Goal: Find specific page/section: Find specific page/section

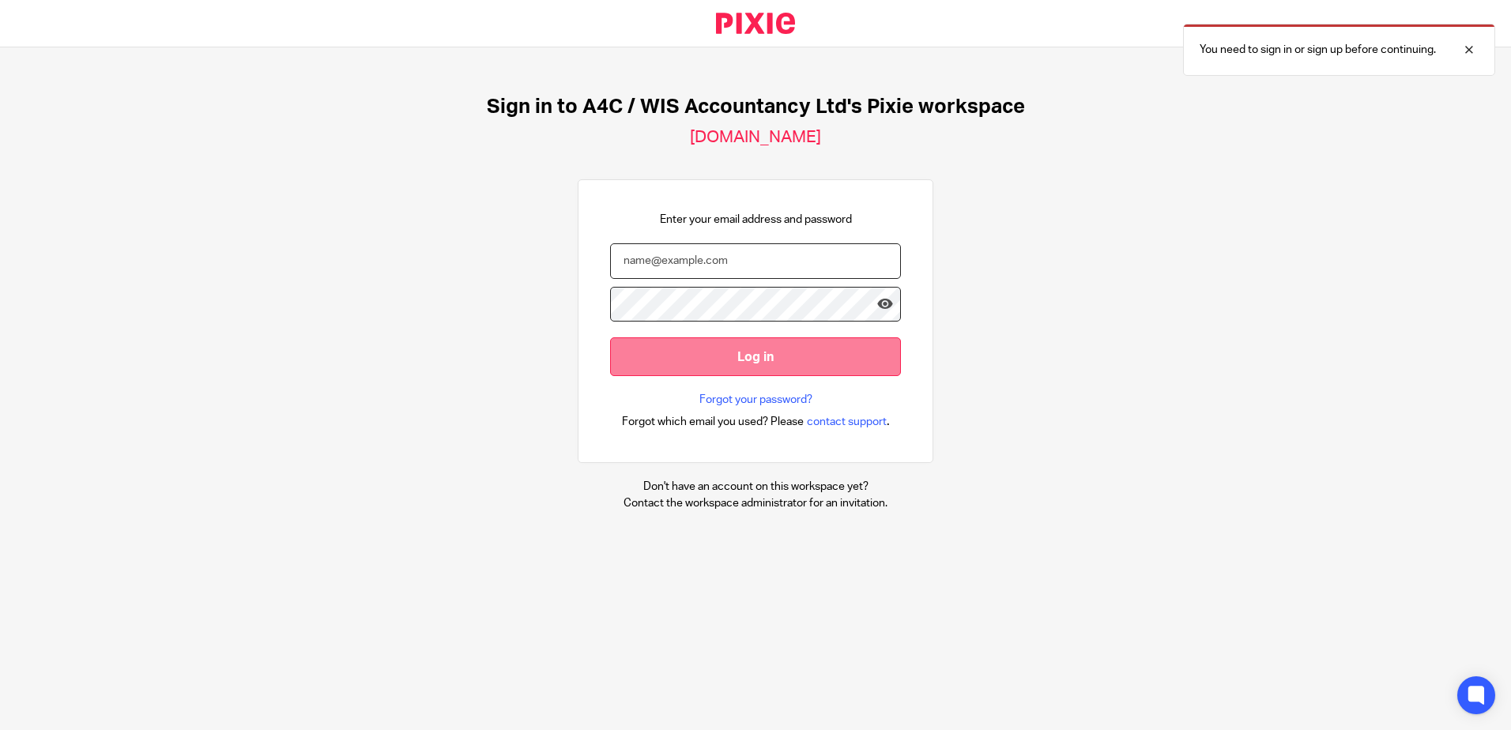
type input "[PERSON_NAME][EMAIL_ADDRESS][DOMAIN_NAME]"
click at [650, 344] on input "Log in" at bounding box center [755, 356] width 291 height 39
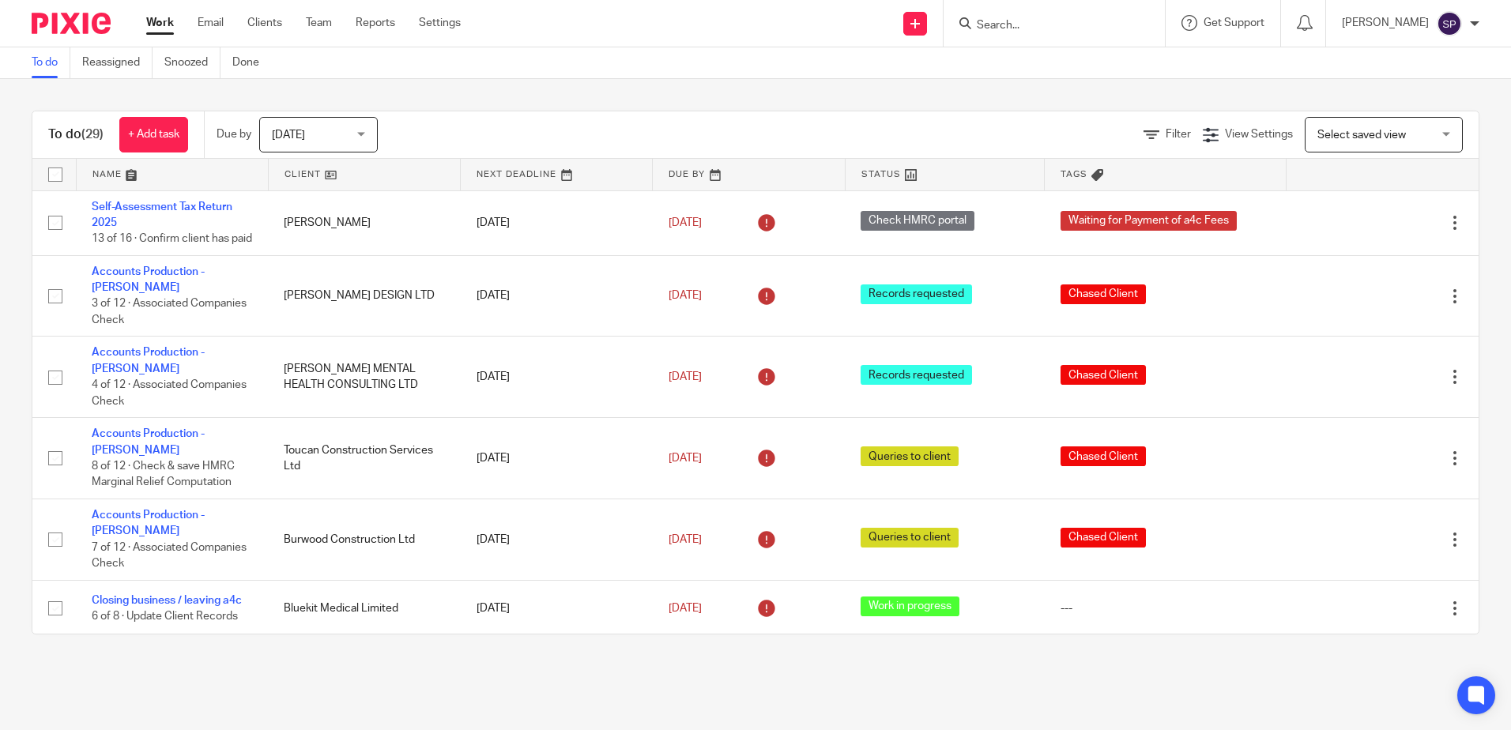
click at [368, 138] on div "[DATE] [DATE]" at bounding box center [318, 135] width 119 height 36
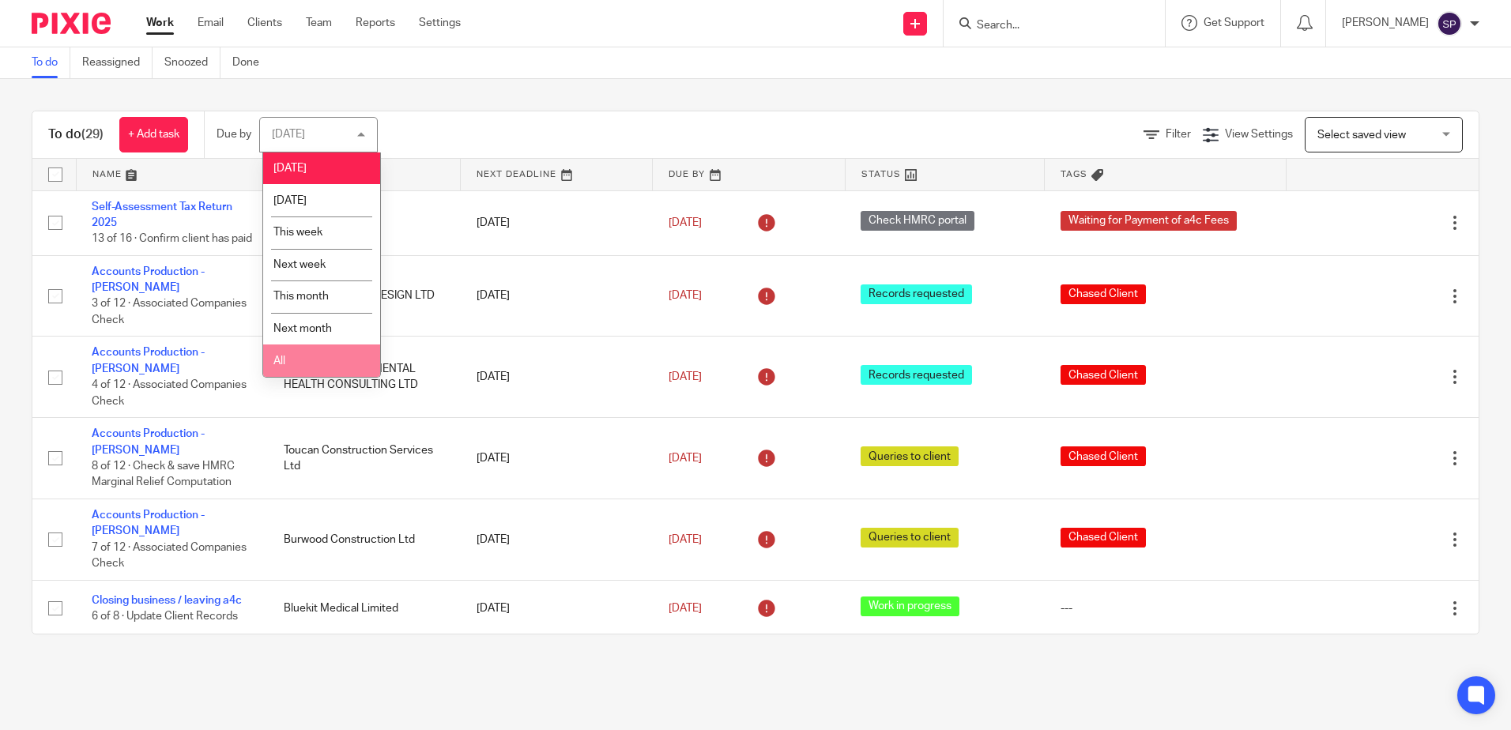
click at [314, 366] on li "All" at bounding box center [321, 361] width 117 height 32
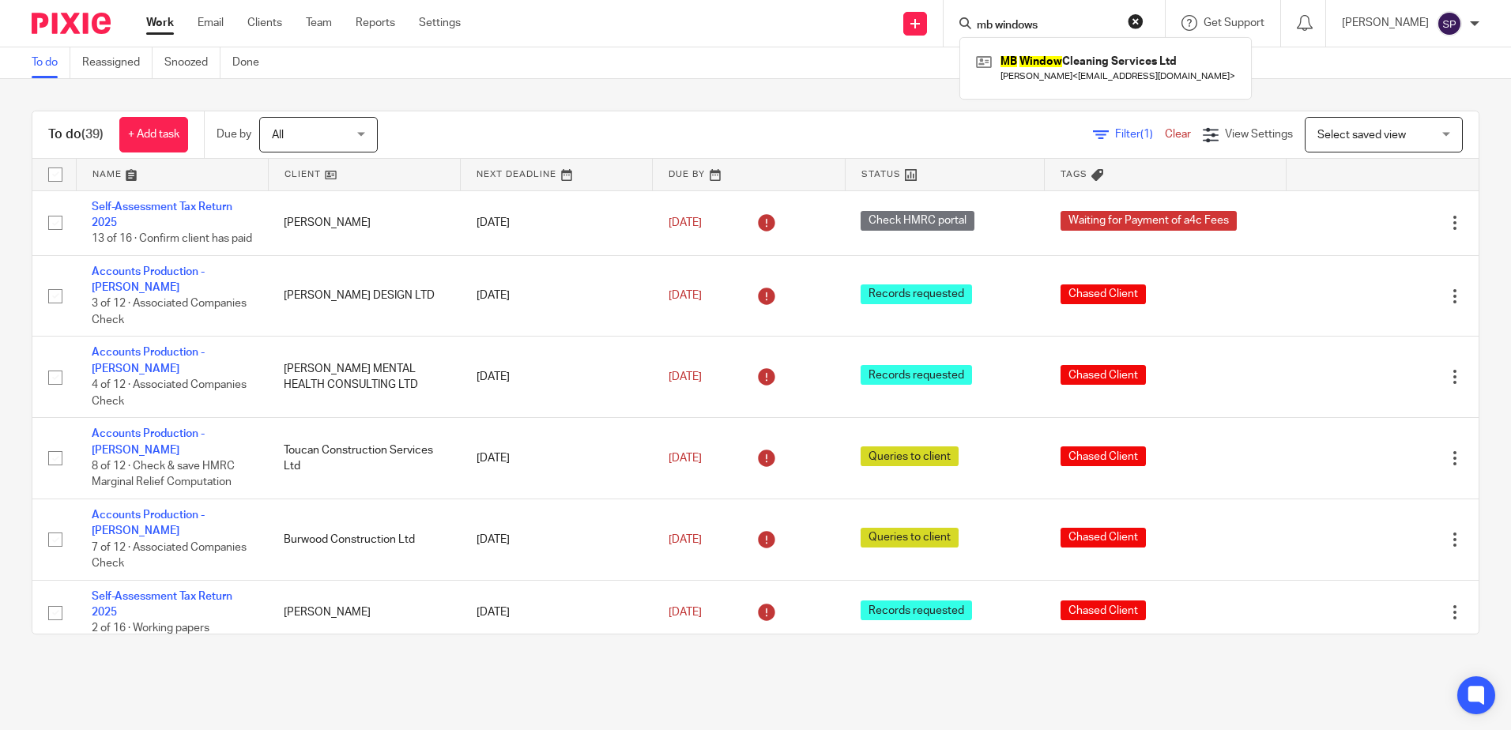
type input "mb windows"
click button "submit" at bounding box center [0, 0] width 0 height 0
click at [1106, 62] on link at bounding box center [1105, 68] width 267 height 36
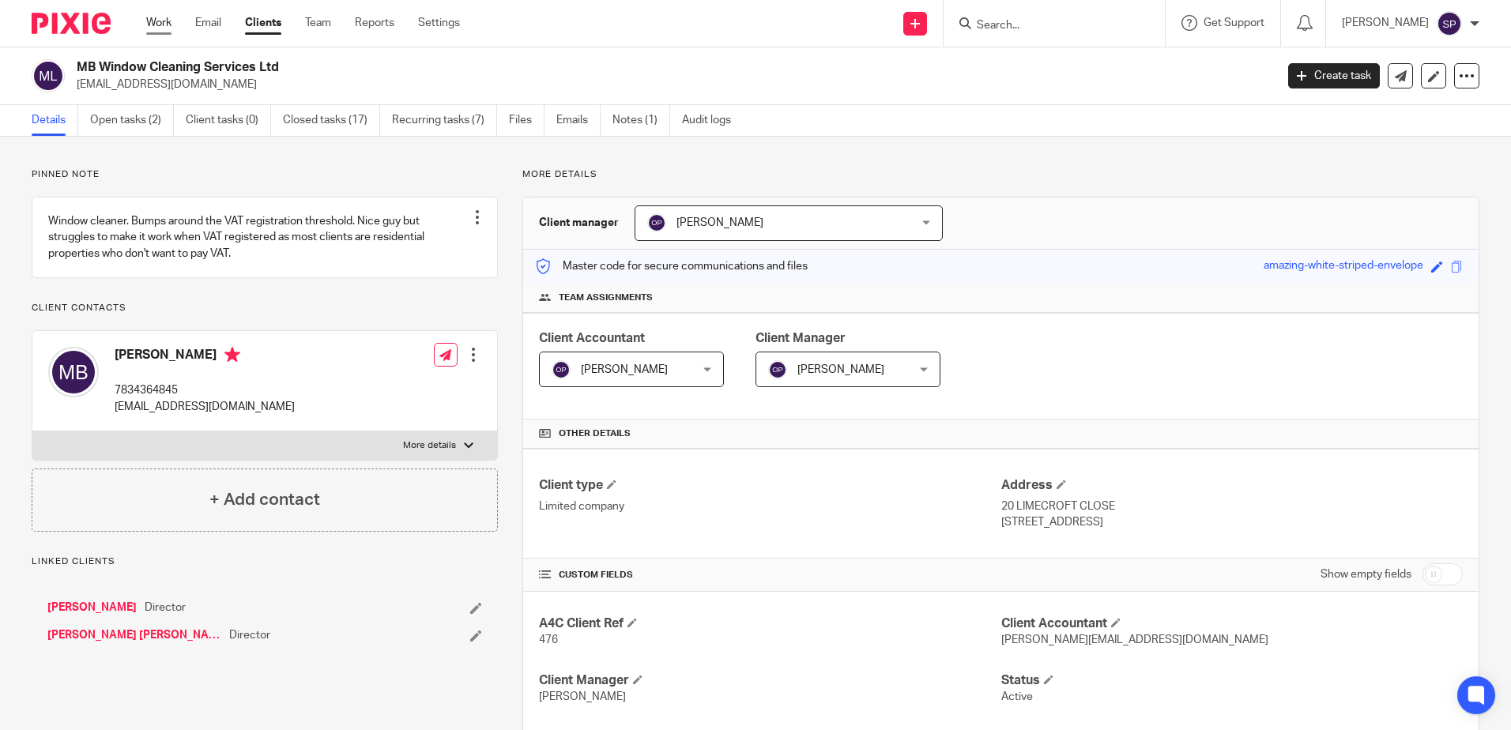
click at [162, 23] on link "Work" at bounding box center [158, 23] width 25 height 16
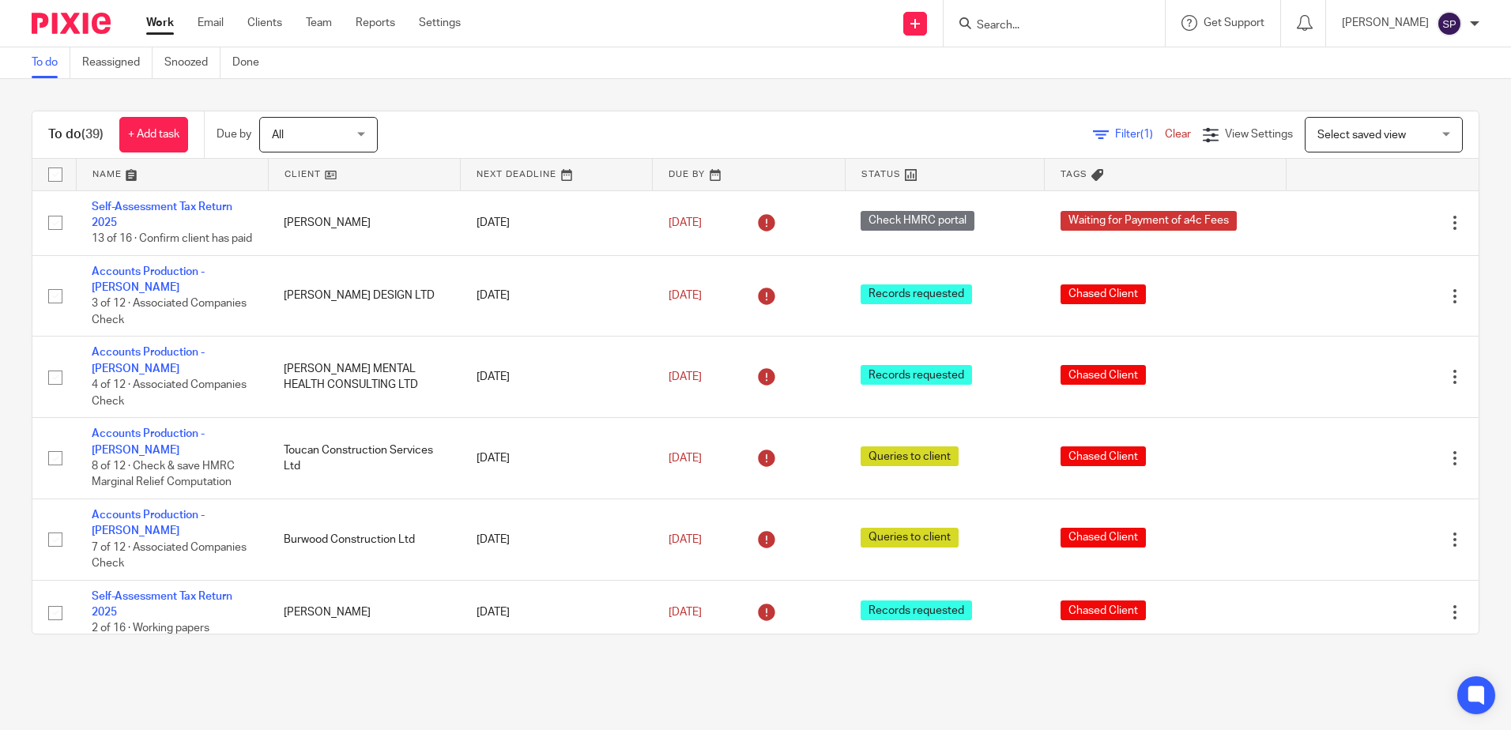
click at [990, 26] on input "Search" at bounding box center [1046, 26] width 142 height 14
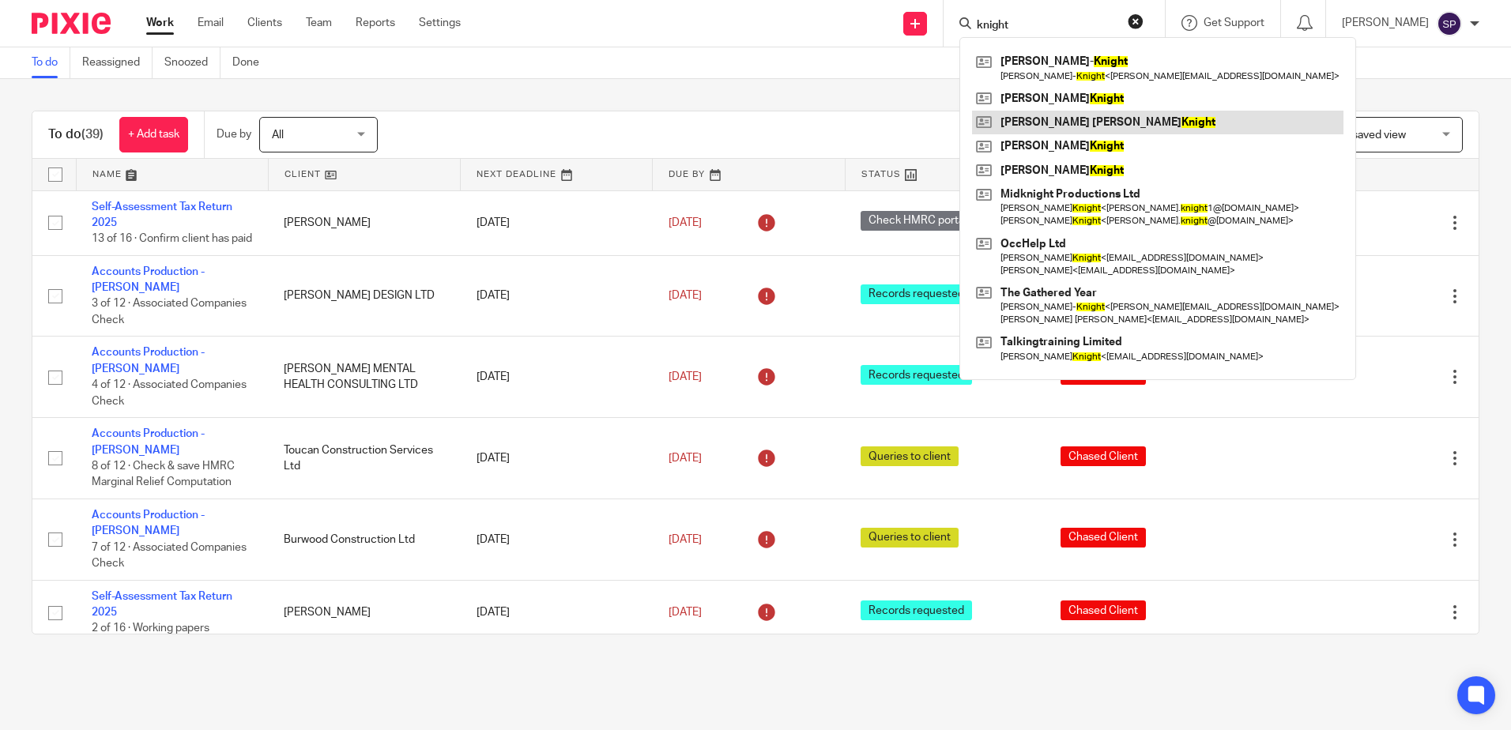
type input "knight"
click at [1067, 123] on link at bounding box center [1157, 123] width 371 height 24
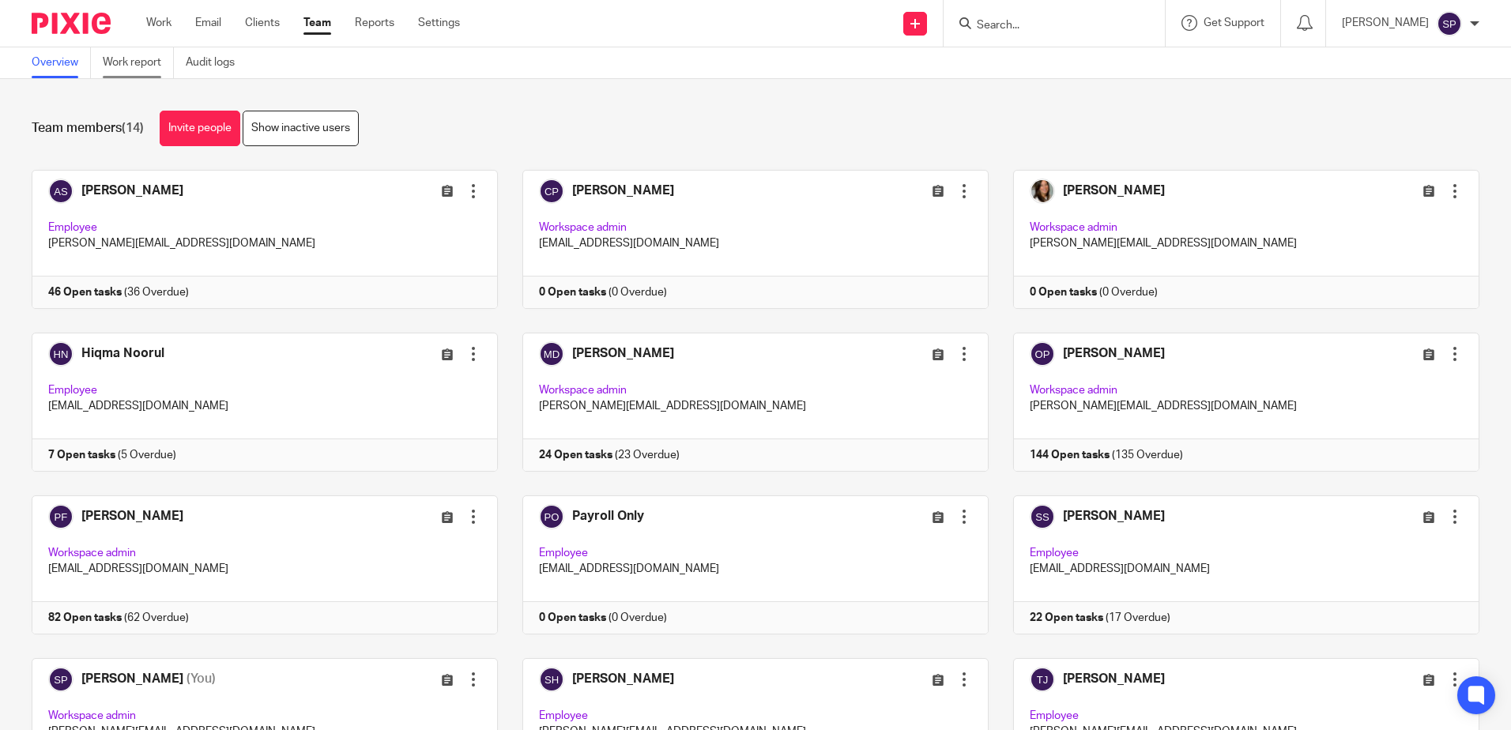
click at [131, 64] on link "Work report" at bounding box center [138, 62] width 71 height 31
click at [141, 58] on link "Work report" at bounding box center [138, 62] width 71 height 31
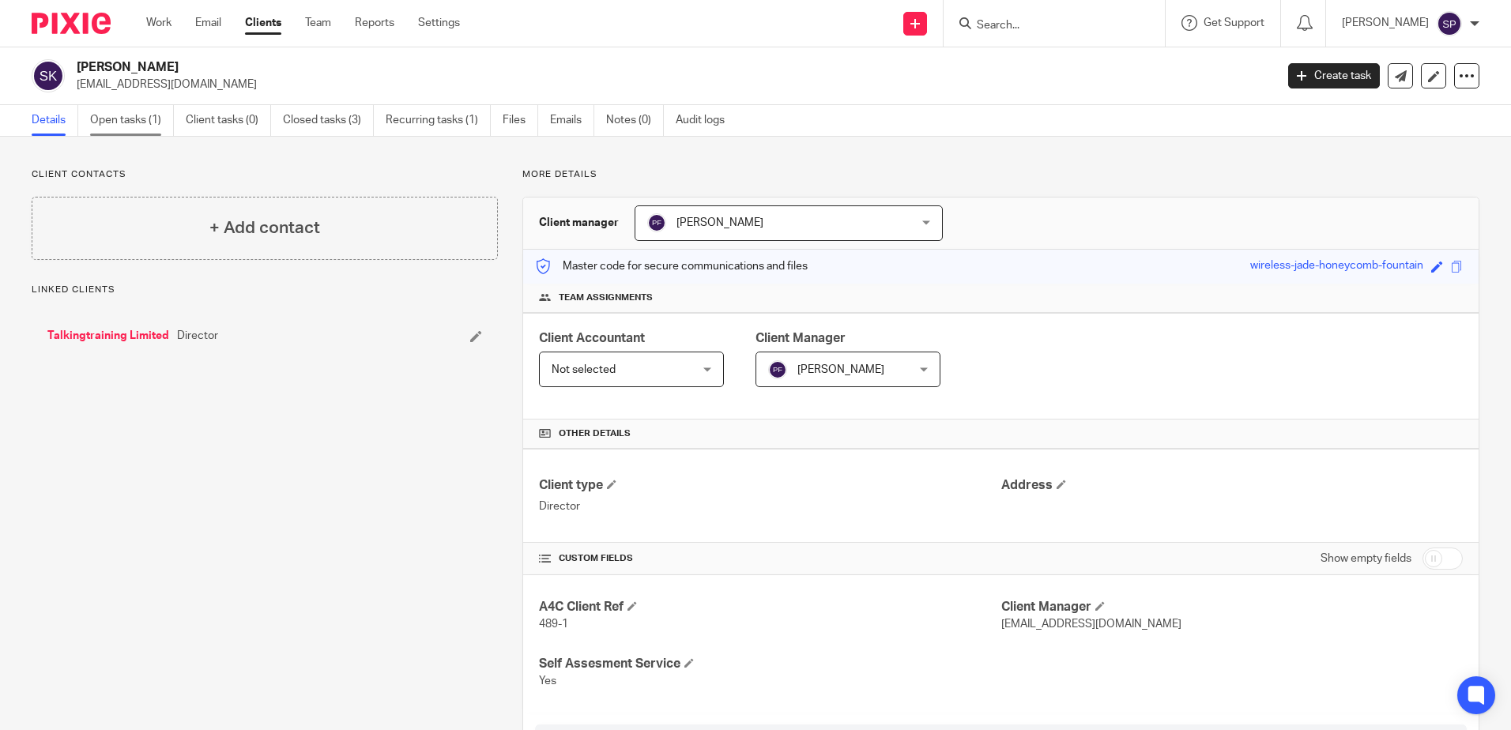
click at [126, 118] on link "Open tasks (1)" at bounding box center [132, 120] width 84 height 31
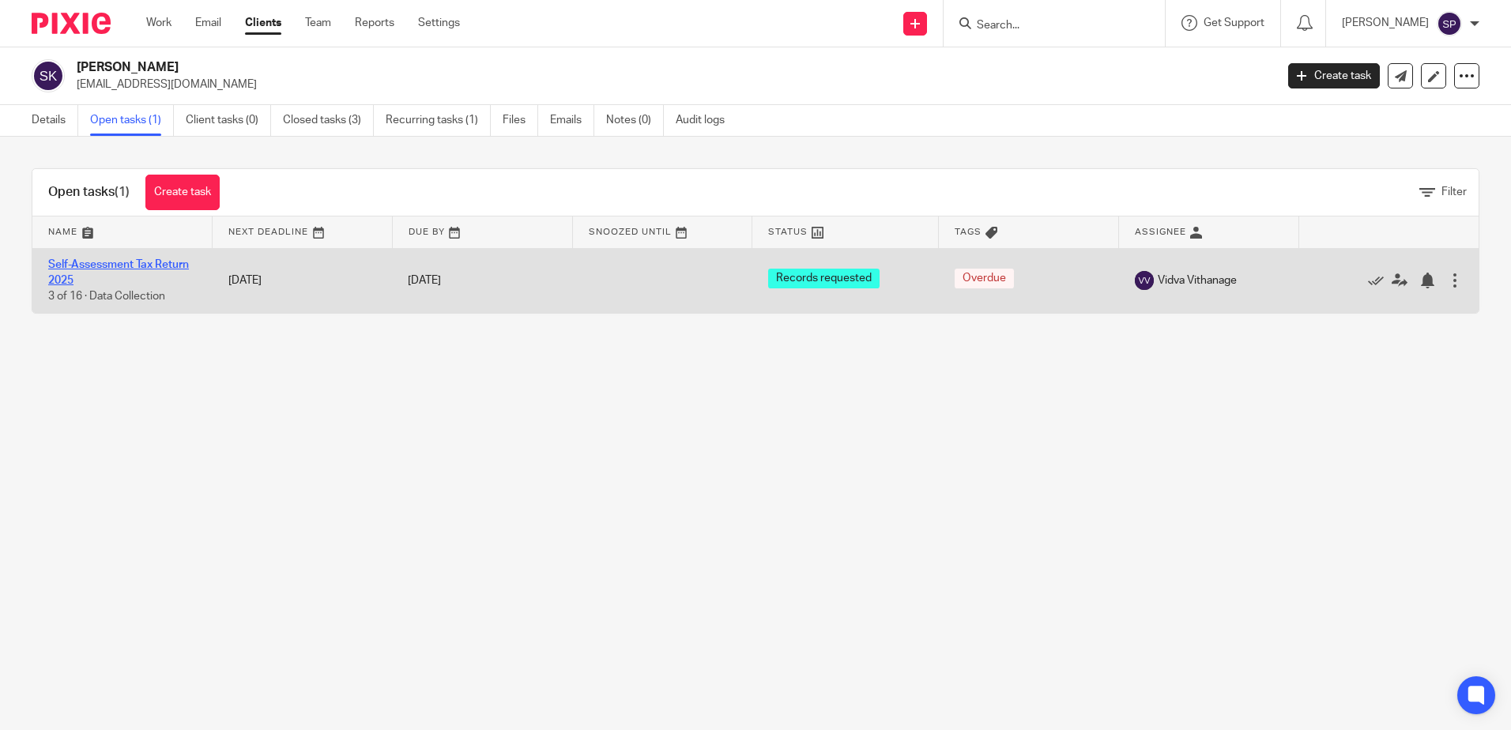
click at [139, 262] on link "Self-Assessment Tax Return 2025" at bounding box center [118, 272] width 141 height 27
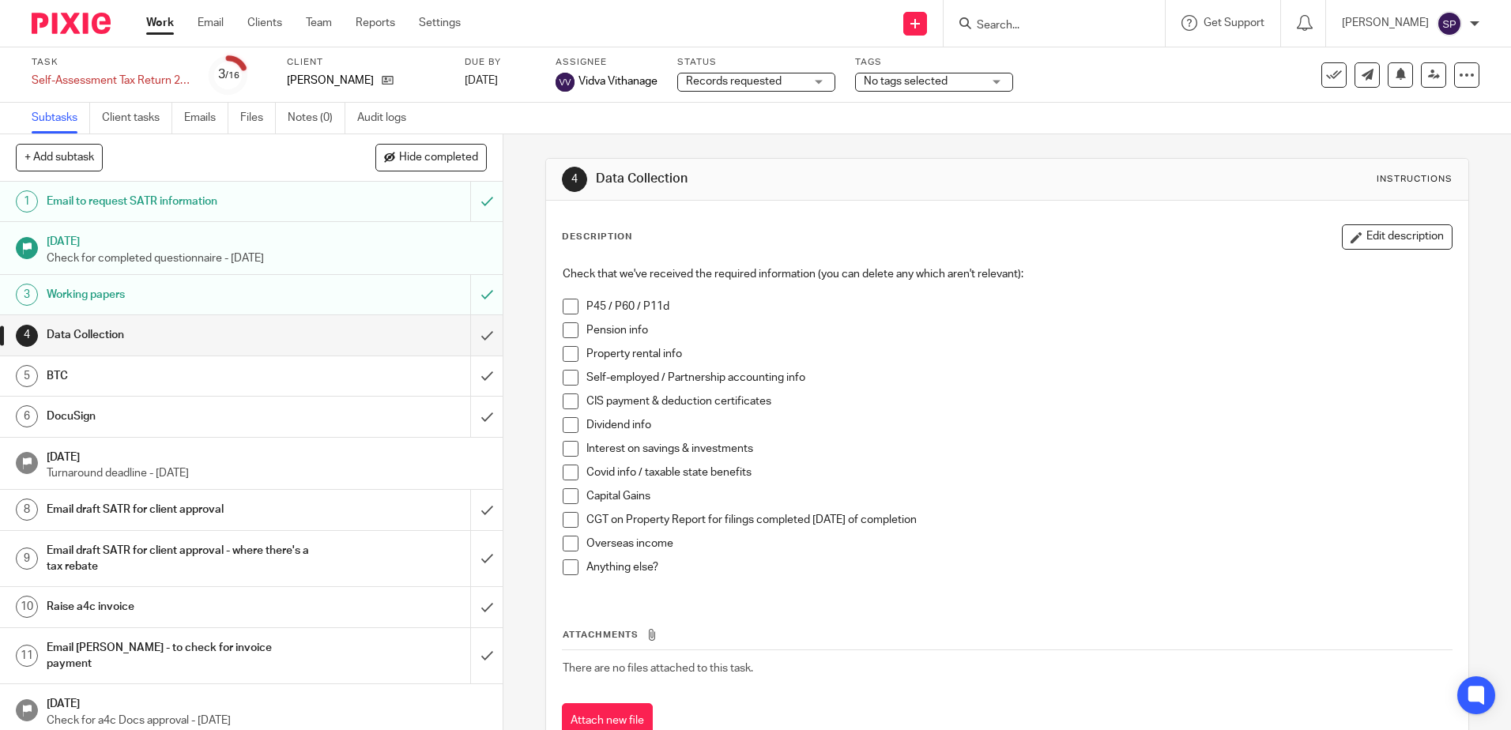
click at [823, 87] on div "Records requested Records requested" at bounding box center [756, 82] width 158 height 19
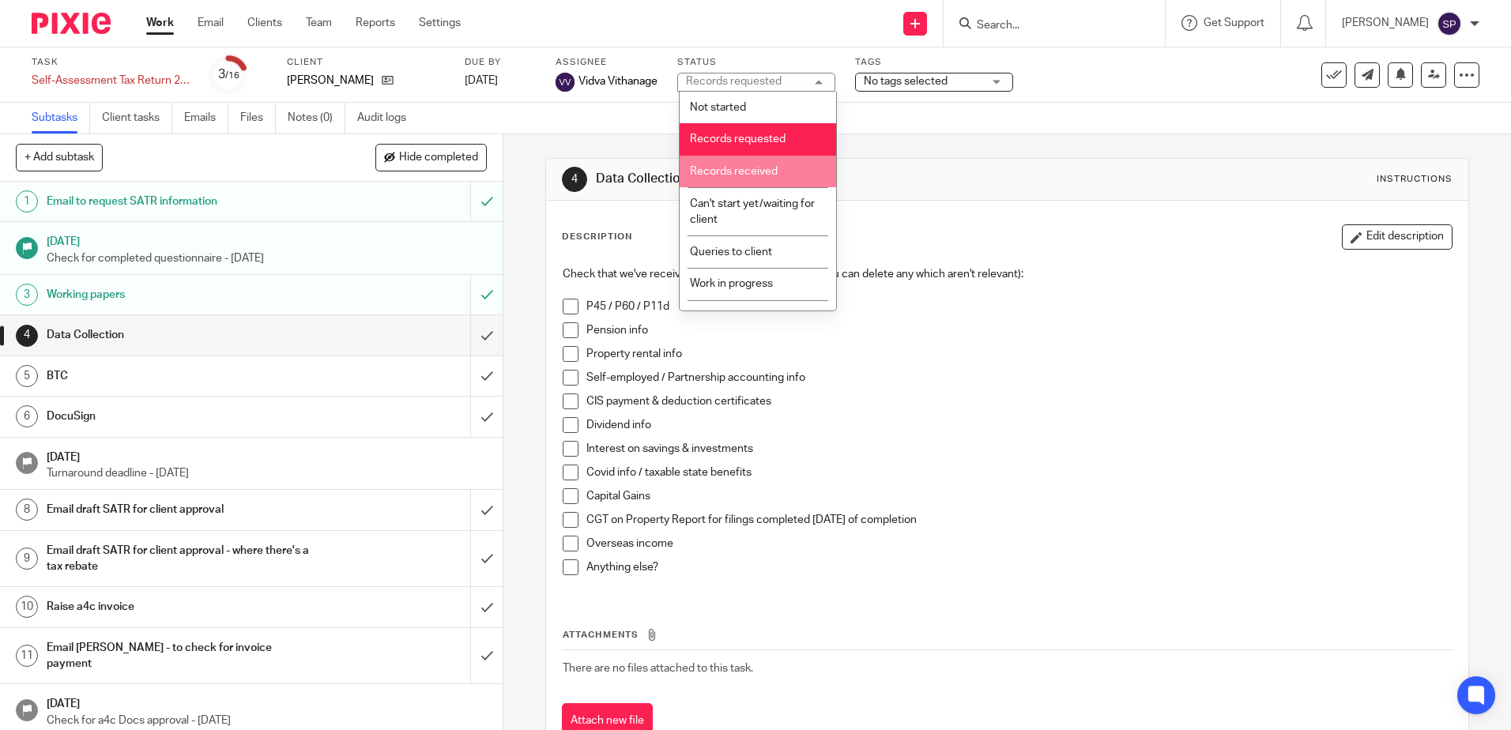
click at [756, 165] on li "Records received" at bounding box center [758, 172] width 156 height 32
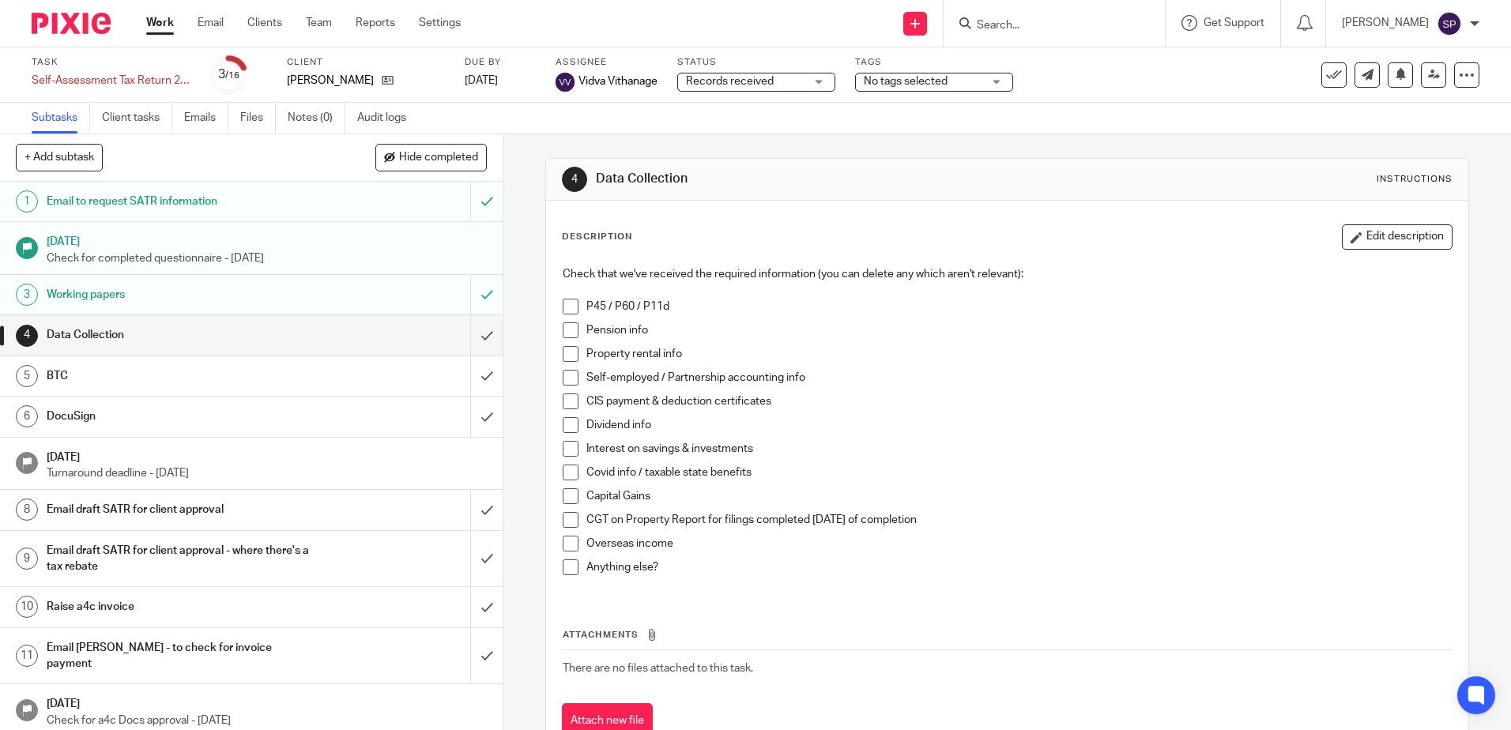
click at [158, 24] on link "Work" at bounding box center [160, 23] width 28 height 16
